Goal: Task Accomplishment & Management: Complete application form

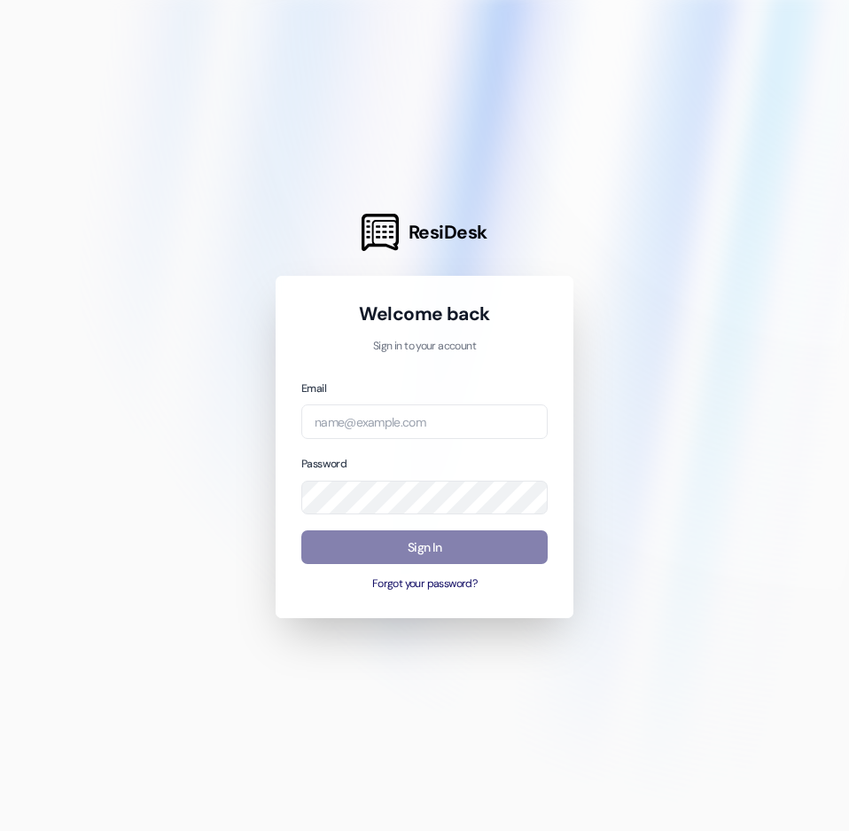
click at [794, 312] on div at bounding box center [424, 415] width 849 height 831
click at [439, 421] on input "email" at bounding box center [424, 421] width 247 height 35
click at [391, 427] on input "email" at bounding box center [424, 421] width 247 height 35
click at [395, 427] on input "email" at bounding box center [424, 421] width 247 height 35
click at [395, 429] on input "email" at bounding box center [424, 421] width 247 height 35
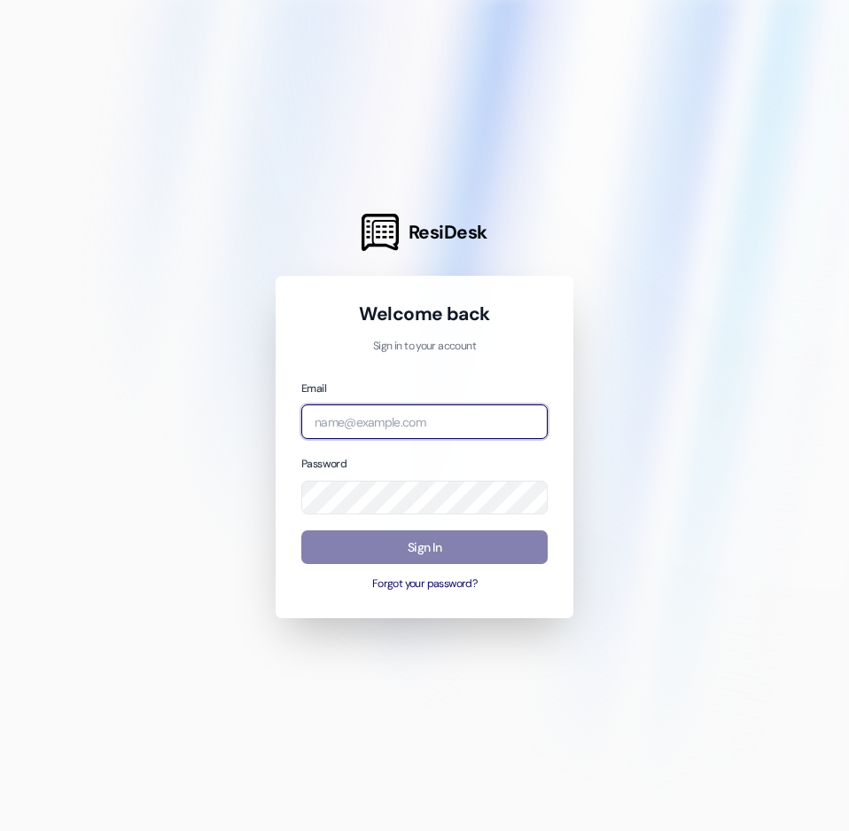
click at [478, 419] on input "email" at bounding box center [424, 421] width 247 height 35
